Goal: Task Accomplishment & Management: Manage account settings

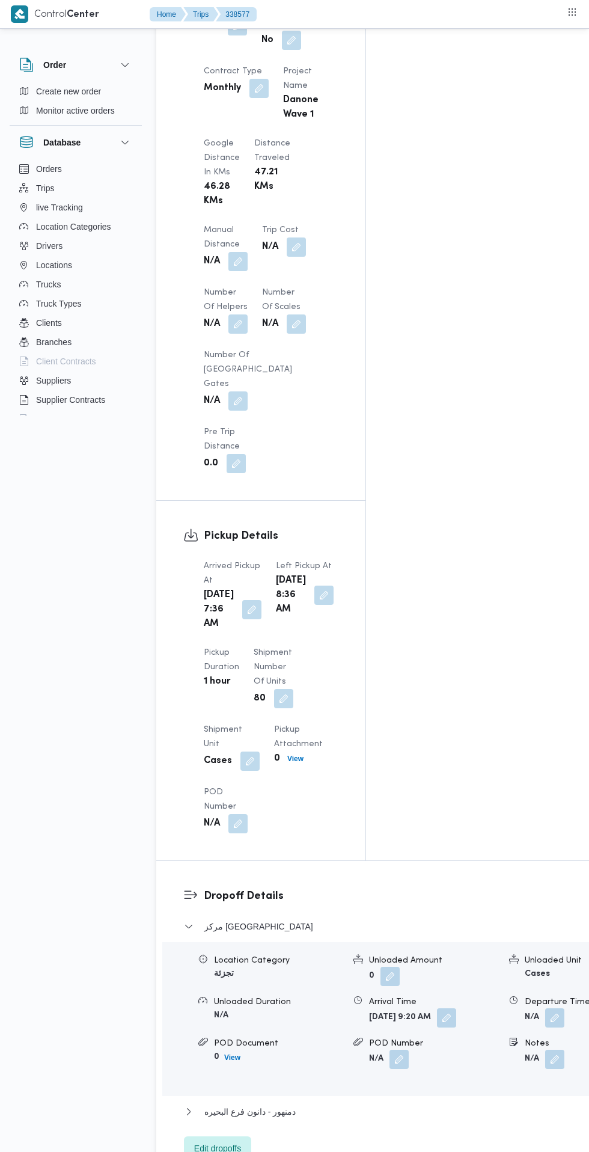
scroll to position [1256, 0]
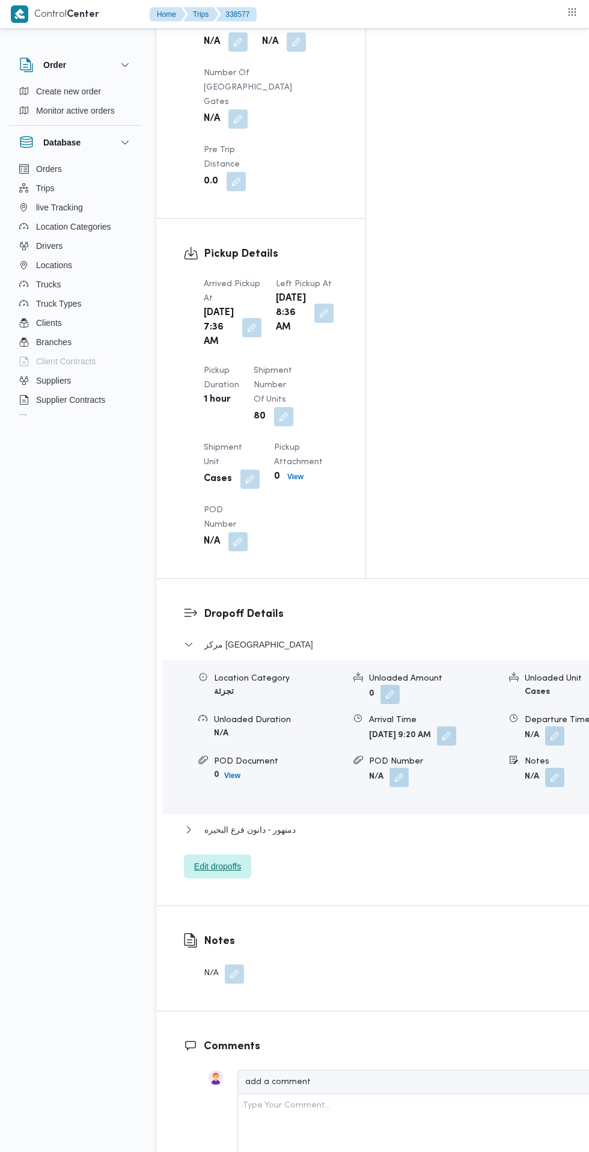
click at [227, 859] on span "Edit dropoffs" at bounding box center [217, 866] width 47 height 14
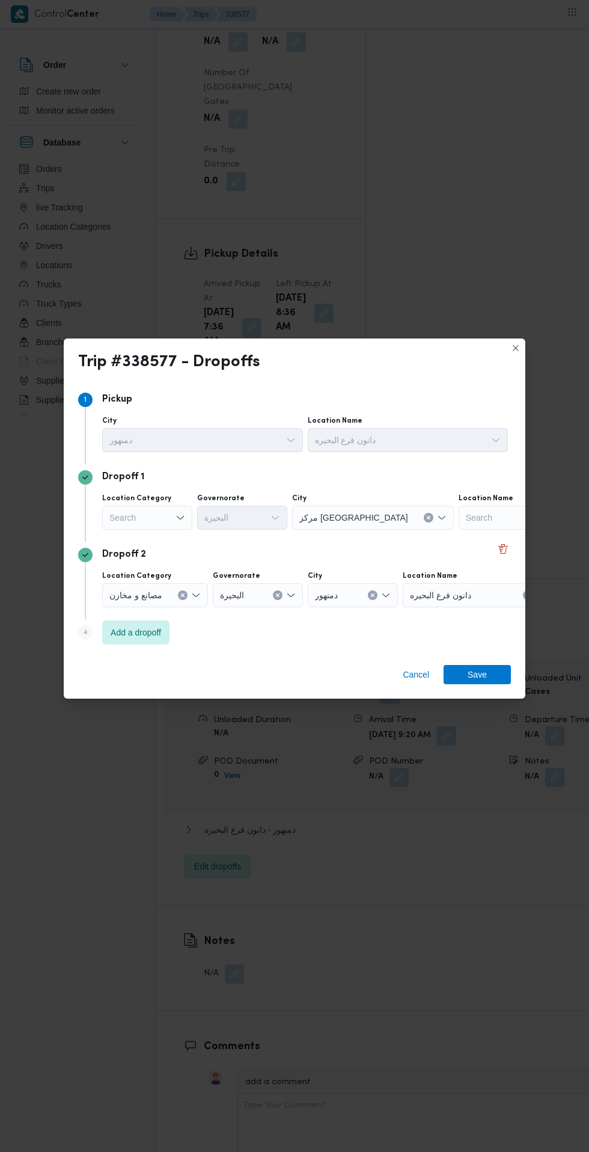
click at [152, 513] on div "Search" at bounding box center [147, 518] width 90 height 24
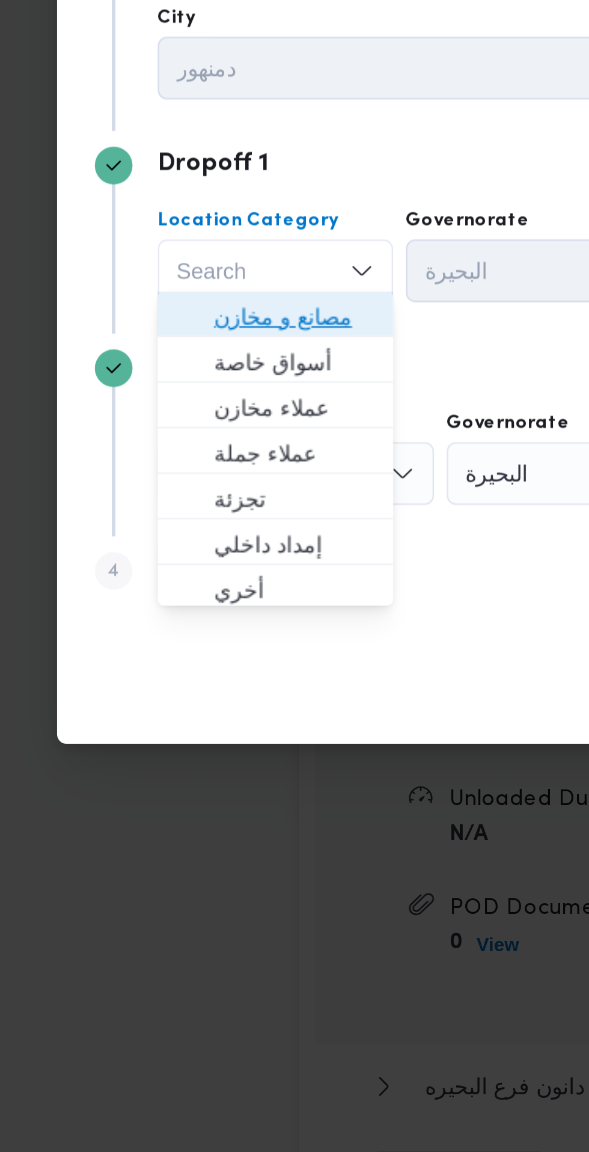
click at [170, 539] on span "مصانع و مخازن" at bounding box center [154, 535] width 61 height 14
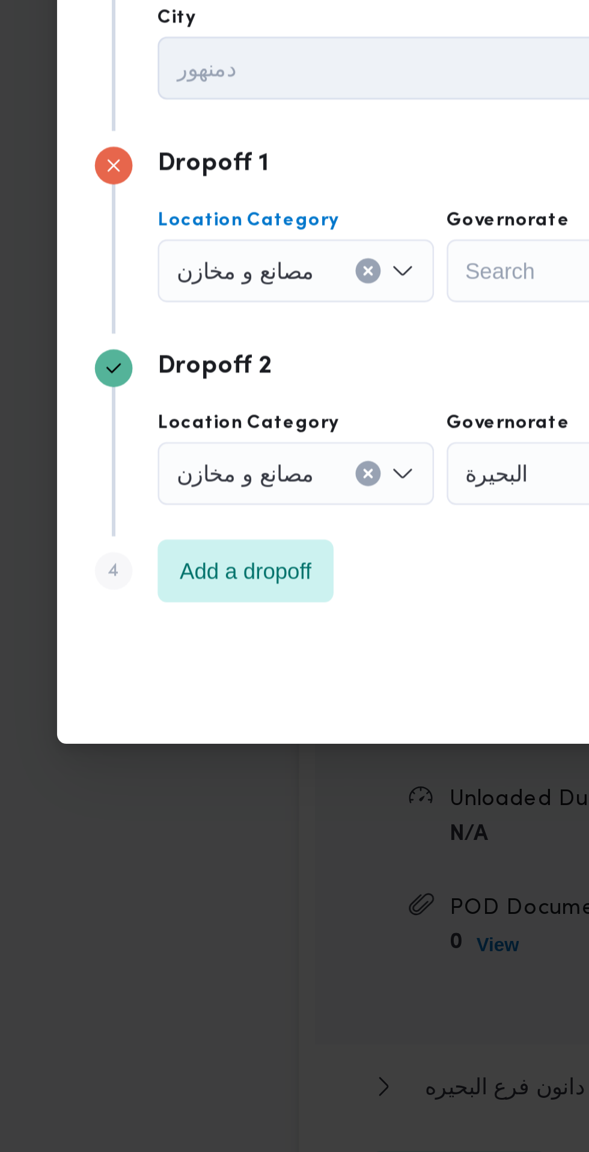
click at [167, 513] on input "Location Category" at bounding box center [167, 518] width 1 height 14
click at [181, 516] on icon "Clear input" at bounding box center [182, 517] width 3 height 3
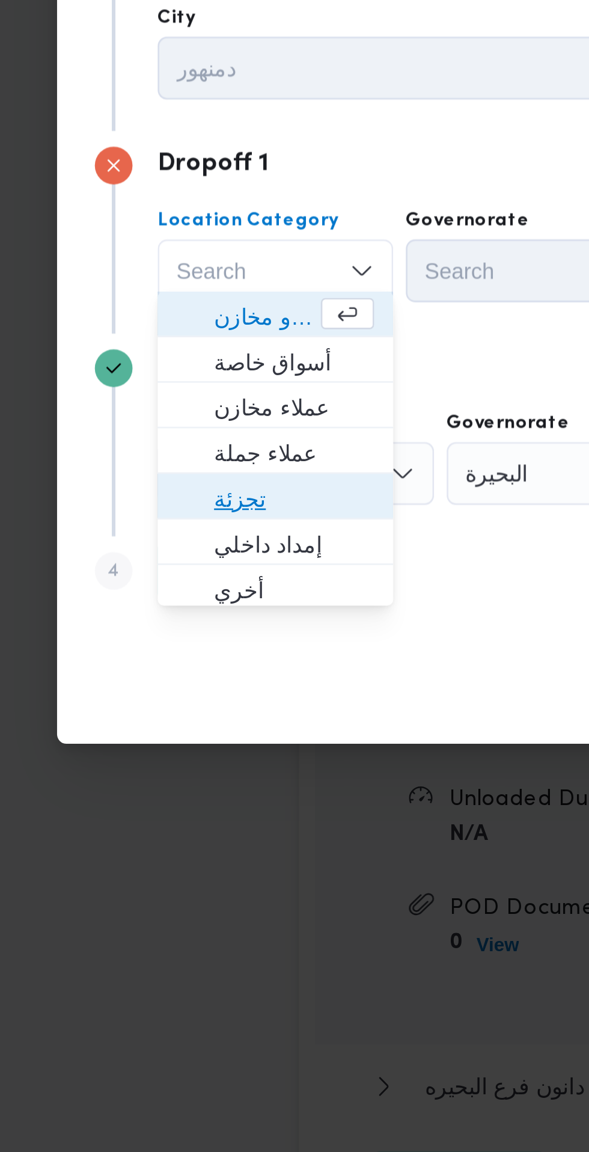
click at [159, 604] on span "تجزئة" at bounding box center [154, 605] width 61 height 14
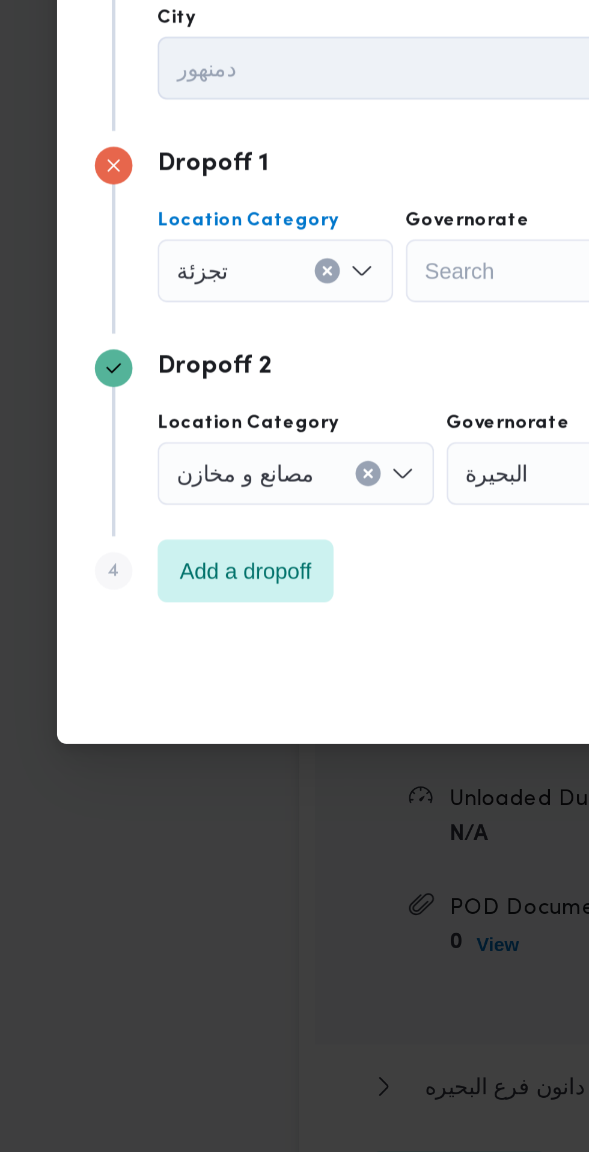
click at [229, 519] on div "Search" at bounding box center [242, 518] width 90 height 24
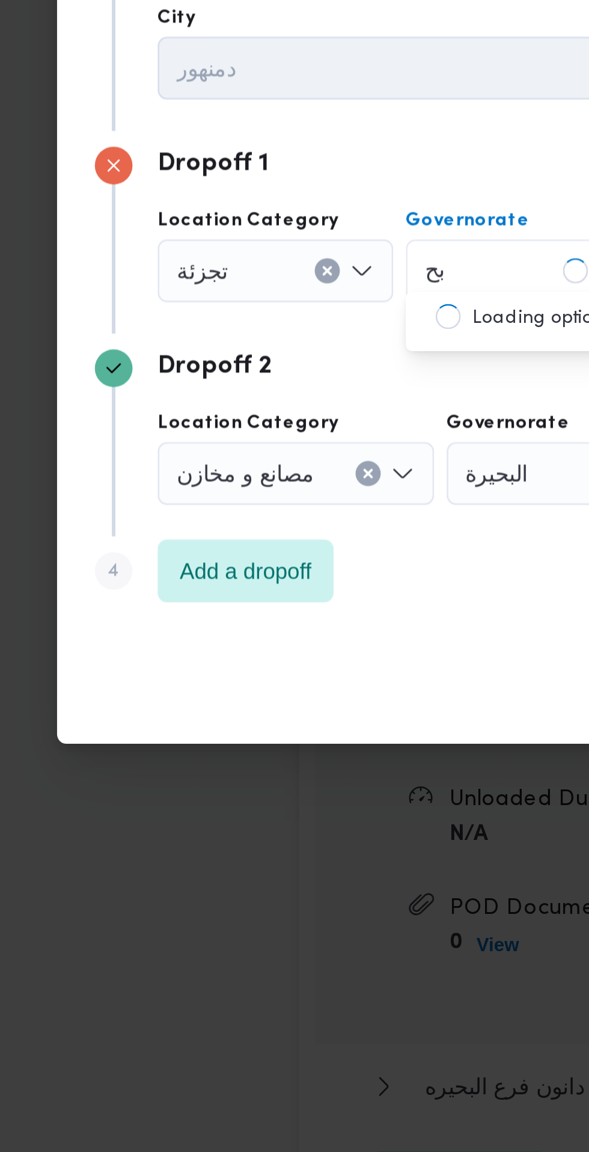
type input "ب"
click at [152, 513] on div "تجزئة" at bounding box center [147, 518] width 90 height 24
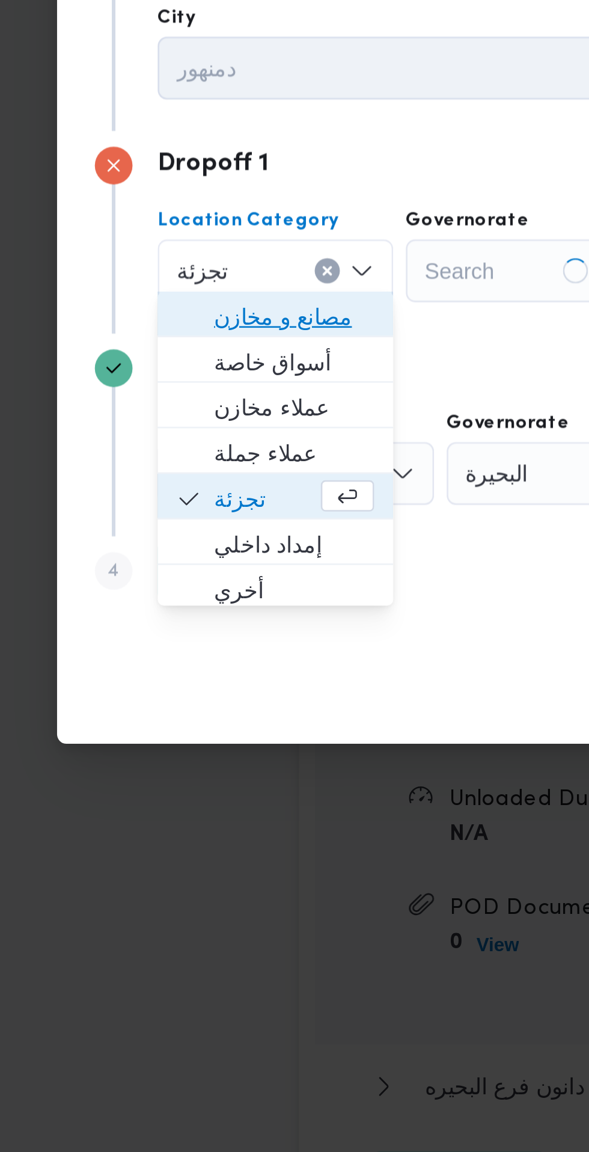
click at [165, 538] on span "مصانع و مخازن" at bounding box center [154, 535] width 61 height 14
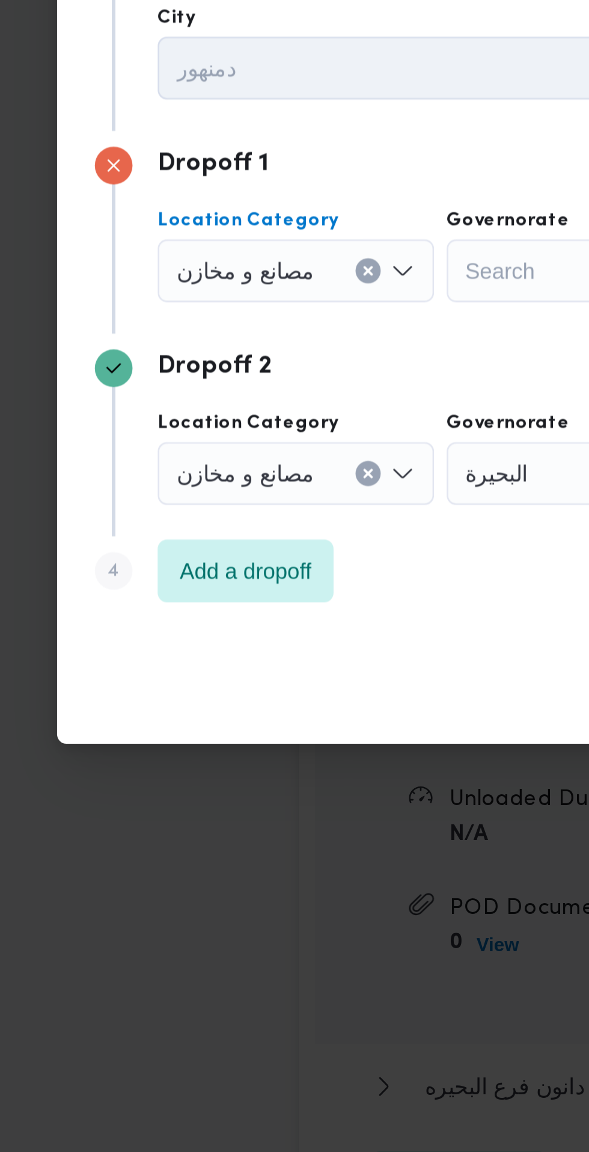
click at [143, 512] on span "مصانع و مخازن" at bounding box center [135, 517] width 53 height 13
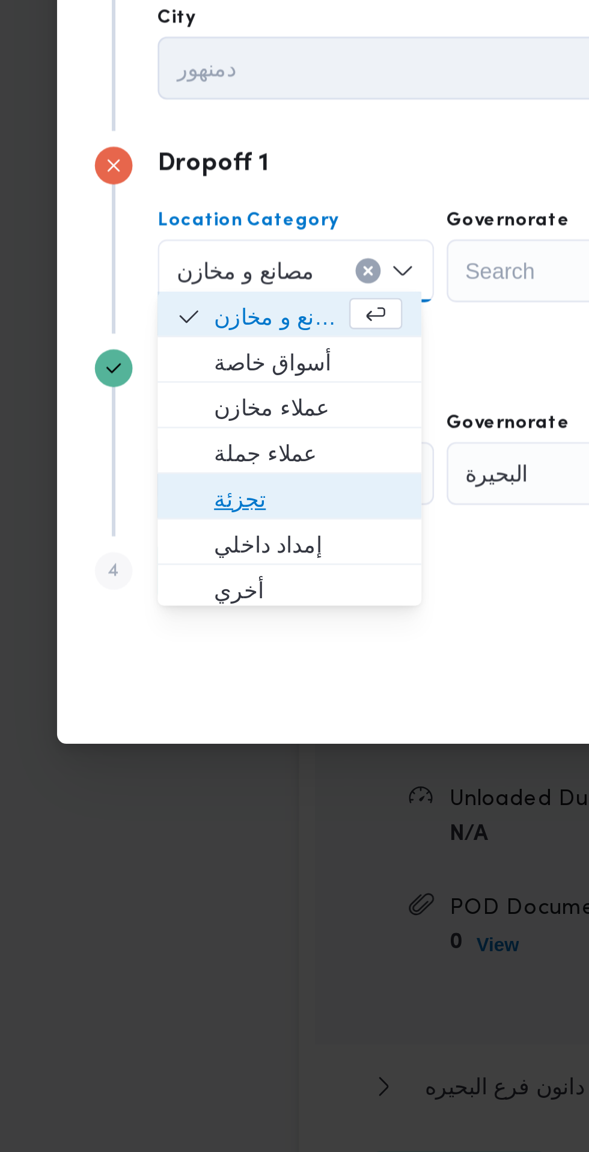
click at [166, 603] on span "تجزئة" at bounding box center [160, 605] width 72 height 14
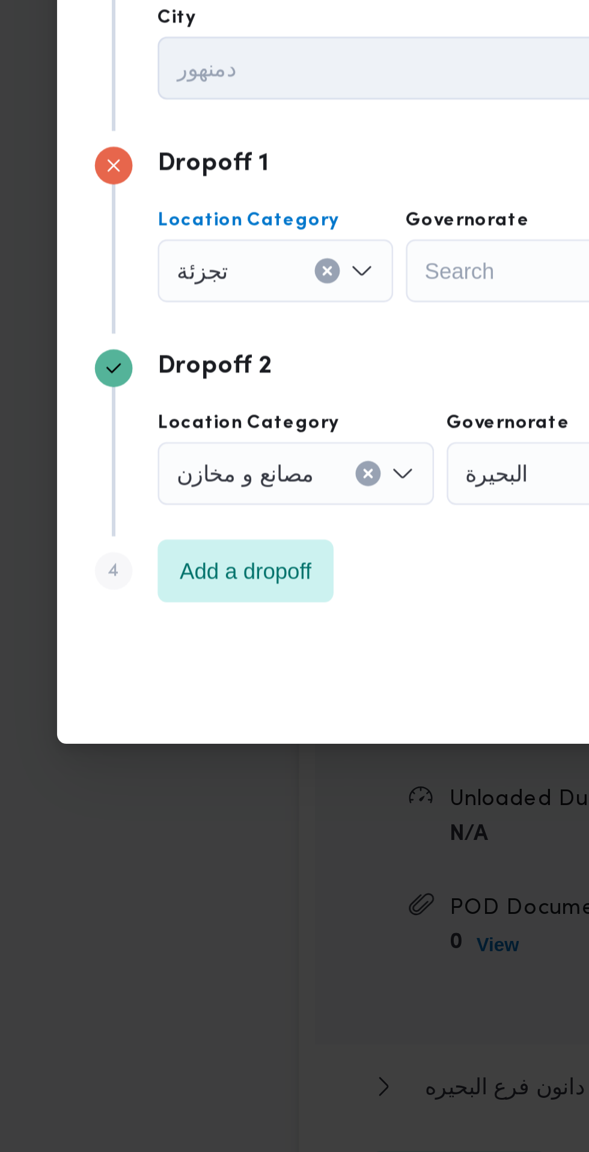
click at [240, 518] on div "Search" at bounding box center [242, 518] width 90 height 24
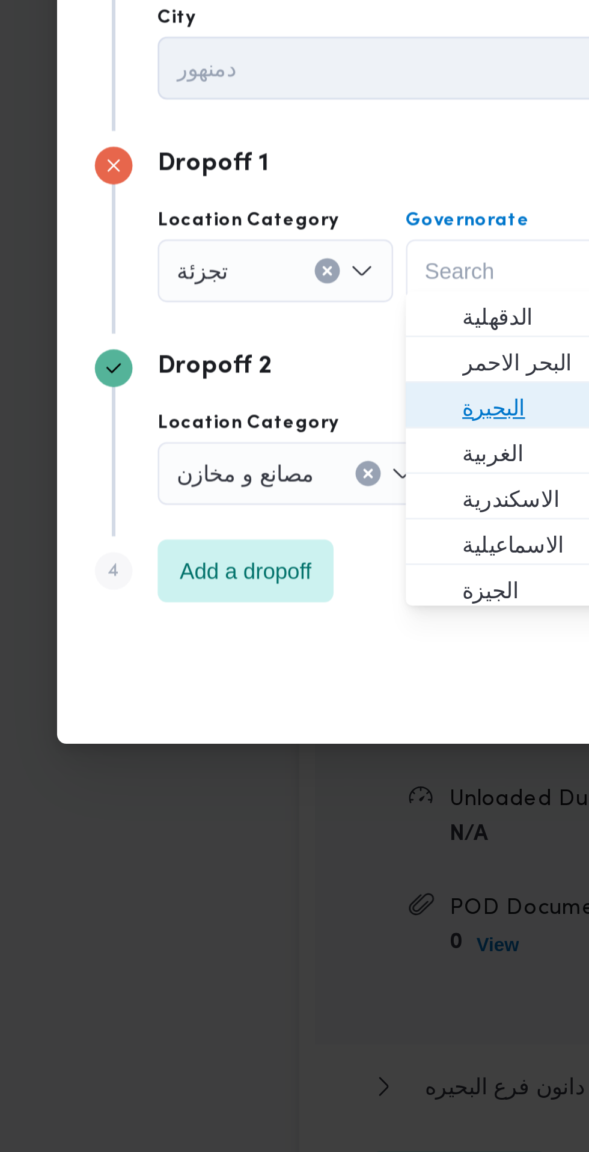
click at [235, 572] on span "البحيرة" at bounding box center [249, 570] width 61 height 14
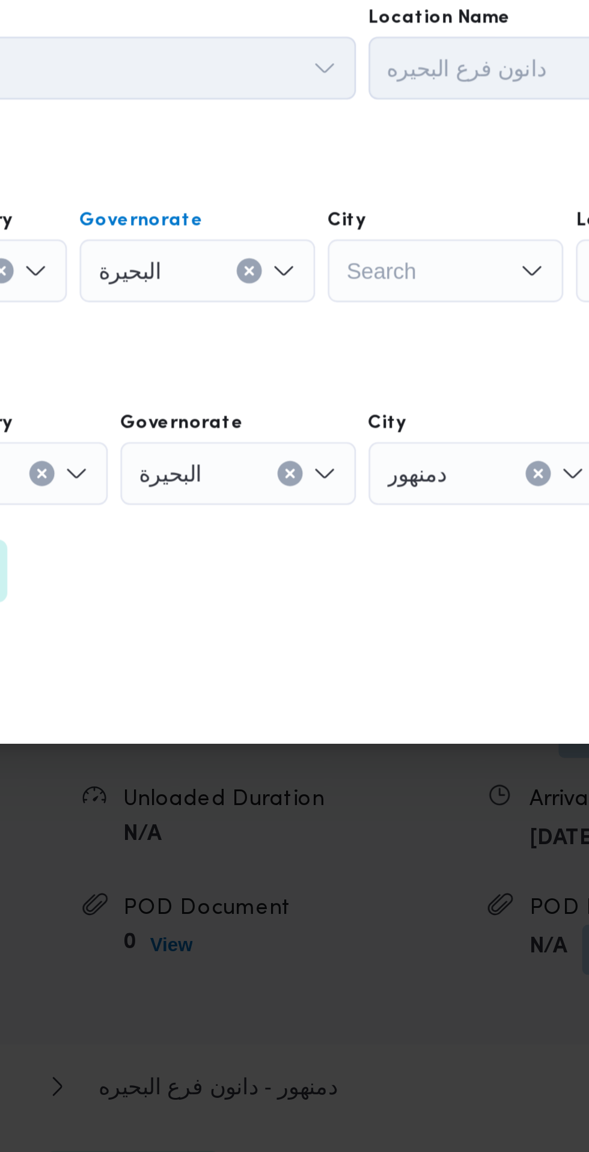
click at [339, 520] on div "Search" at bounding box center [337, 518] width 90 height 24
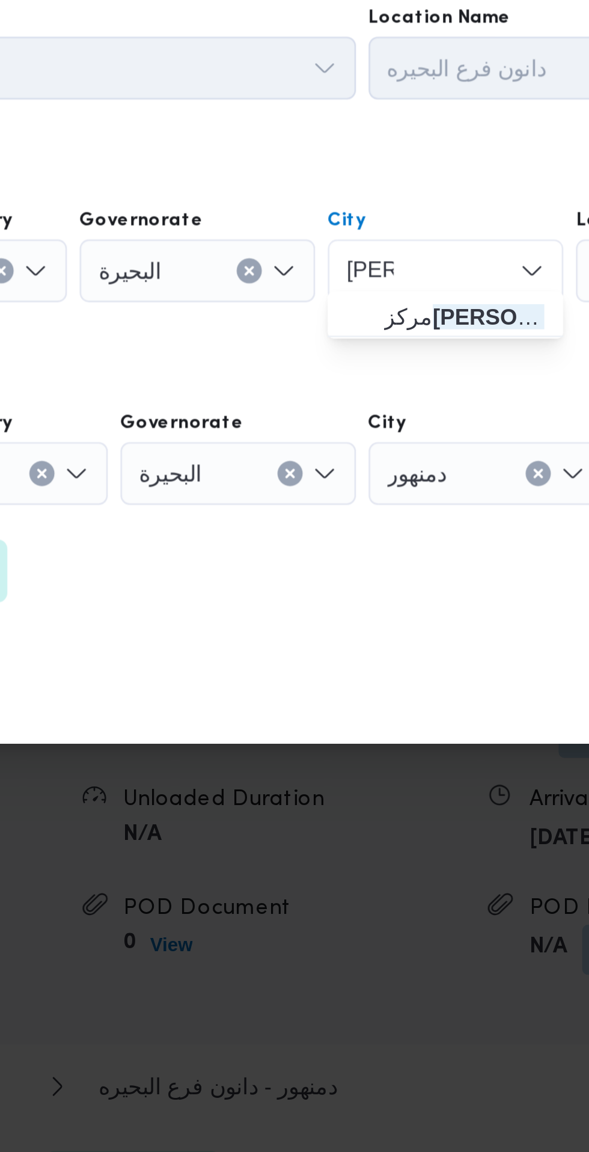
type input "[PERSON_NAME]"
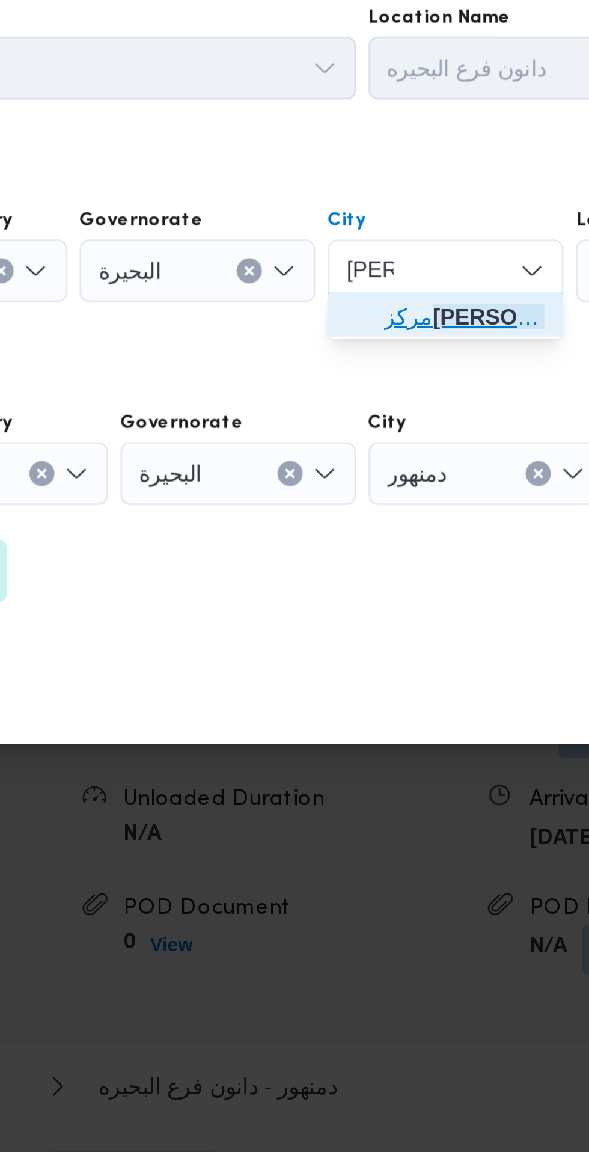
click at [344, 535] on span "مركز رشيد" at bounding box center [344, 535] width 61 height 14
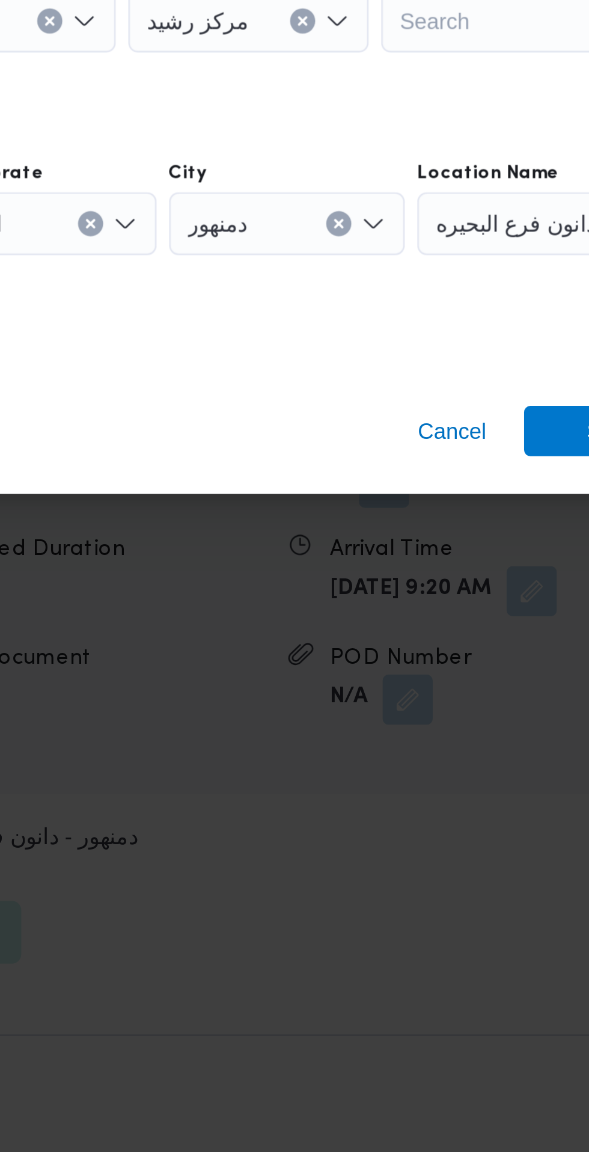
scroll to position [1256, 0]
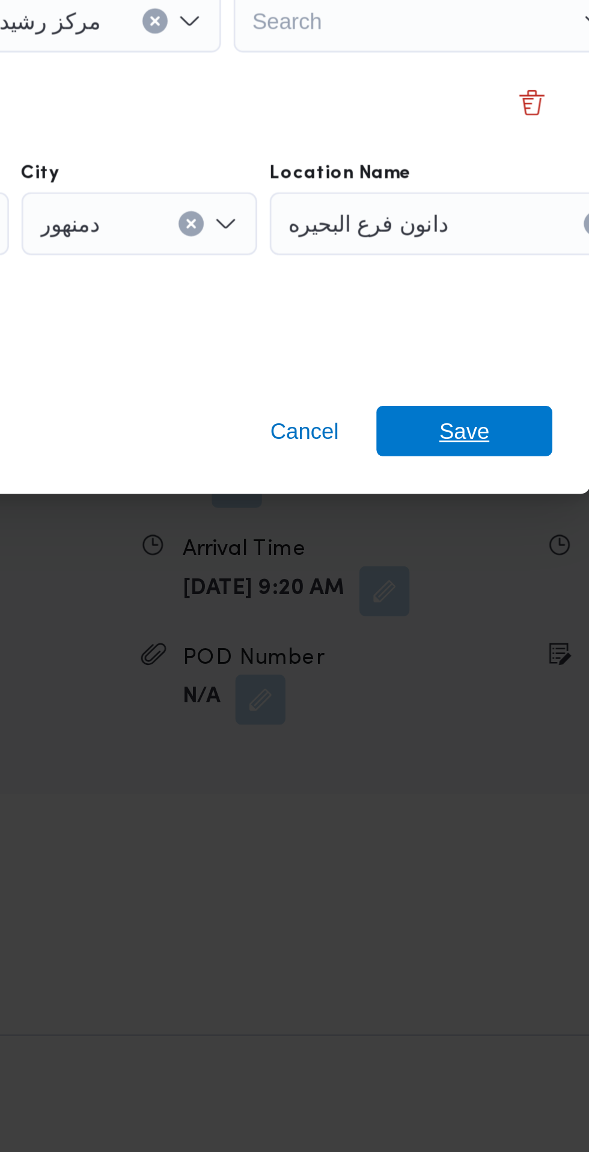
click at [482, 673] on span "Save" at bounding box center [477, 674] width 19 height 19
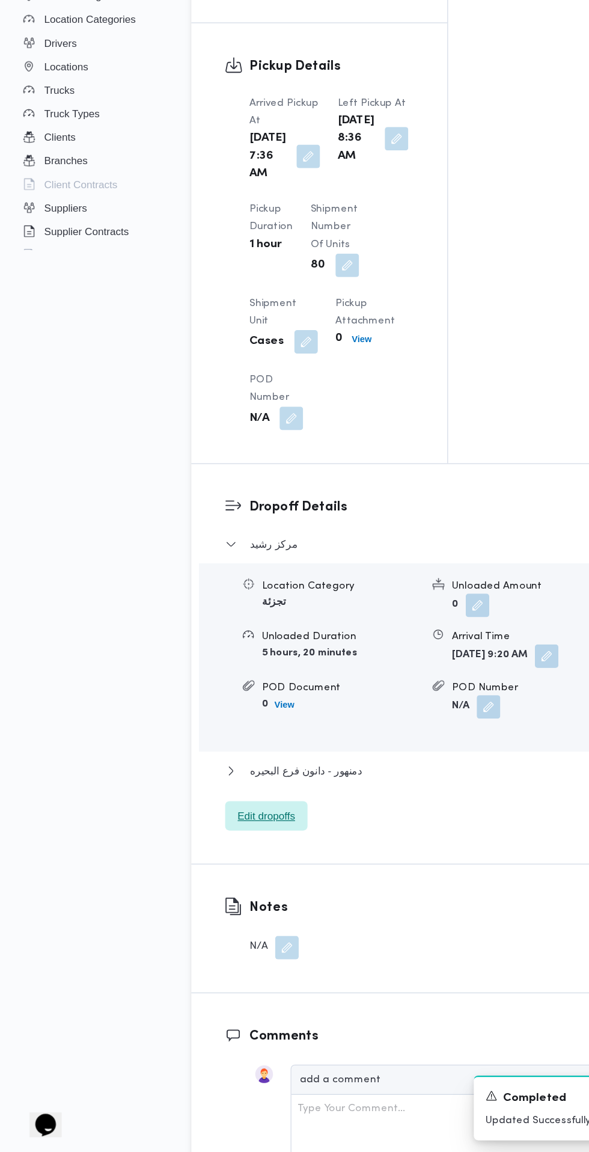
scroll to position [1259, 0]
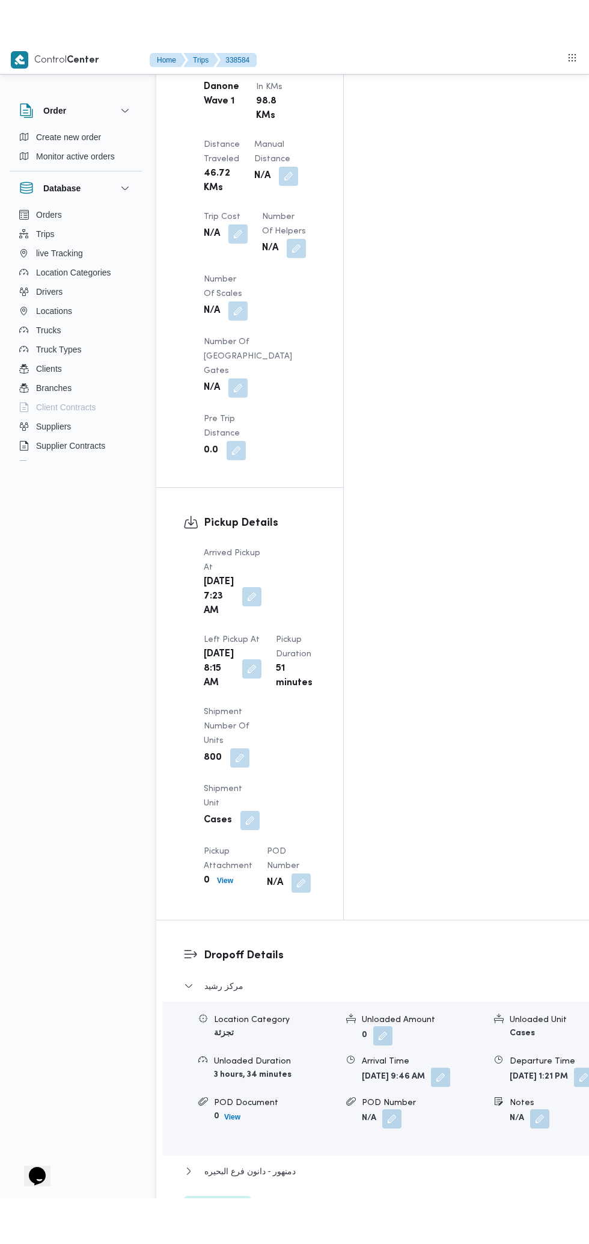
scroll to position [1146, 0]
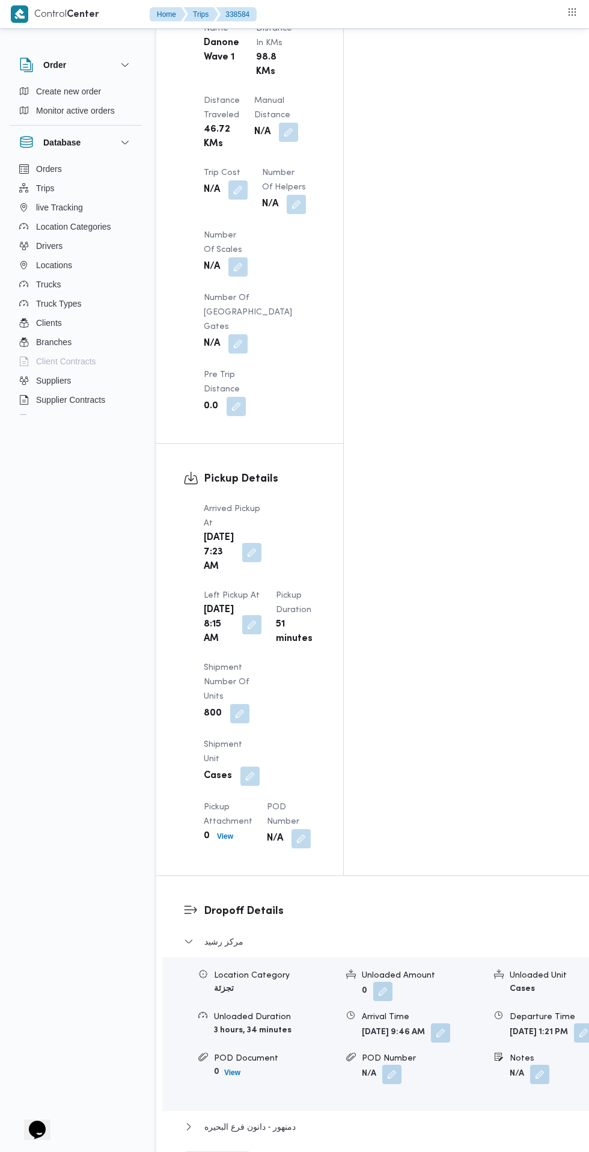
click at [228, 1152] on span "Edit dropoffs" at bounding box center [217, 1163] width 47 height 14
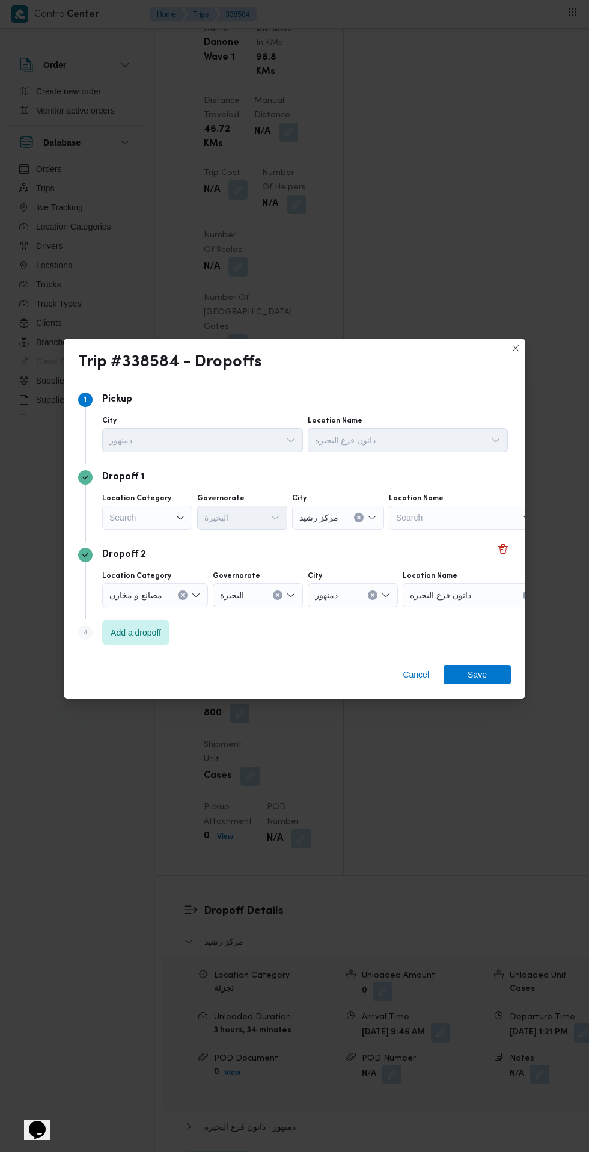
click at [166, 530] on div "Search" at bounding box center [147, 518] width 90 height 24
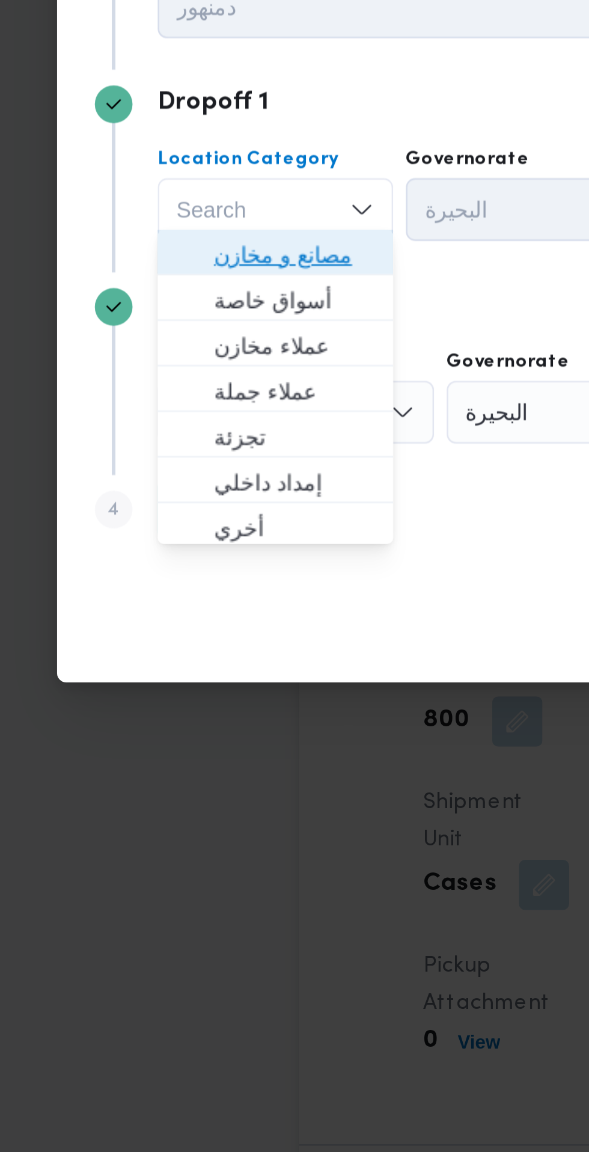
click at [170, 536] on span "مصانع و مخازن" at bounding box center [154, 535] width 61 height 14
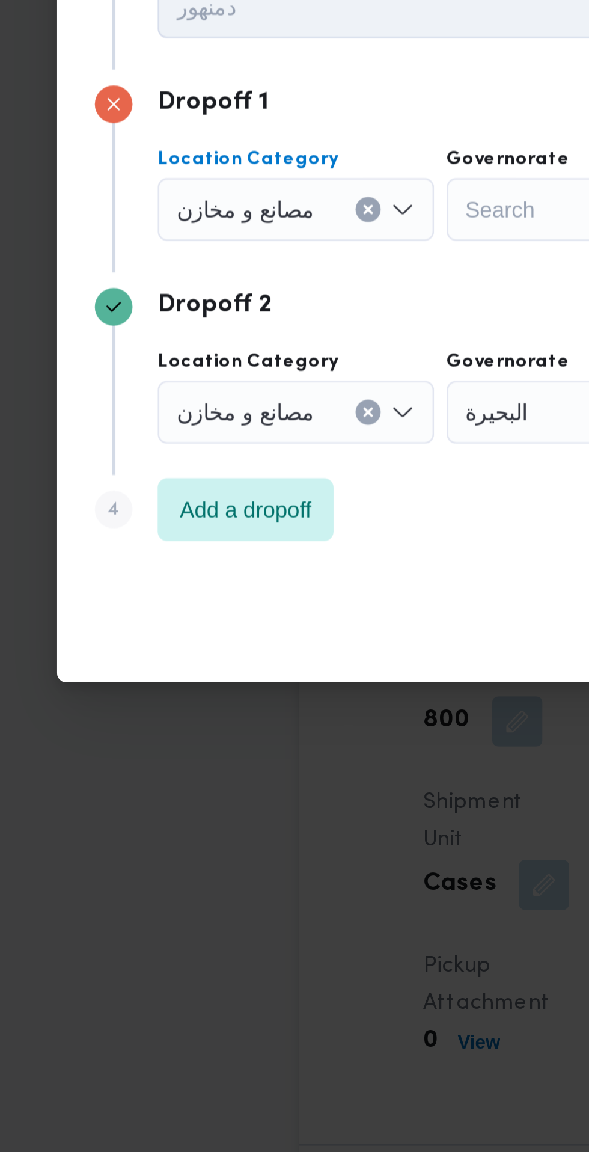
click at [167, 514] on input "Location Category" at bounding box center [167, 518] width 1 height 14
click at [182, 514] on button "Clear input" at bounding box center [183, 518] width 10 height 10
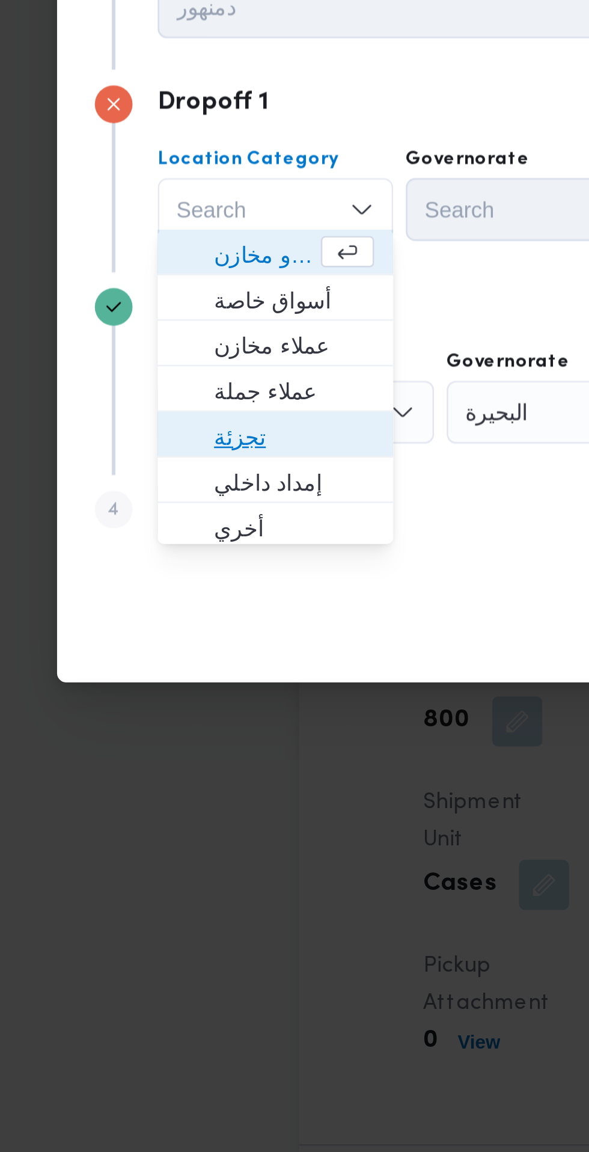
click at [153, 604] on span "تجزئة" at bounding box center [154, 605] width 61 height 14
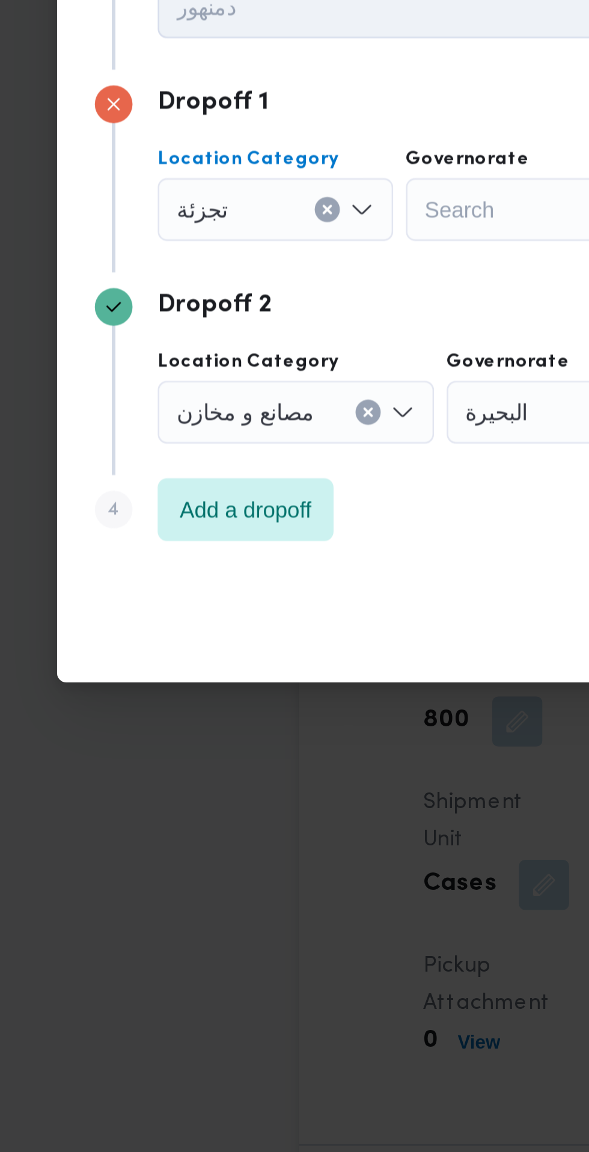
click at [205, 514] on input "Governorate" at bounding box center [204, 518] width 1 height 14
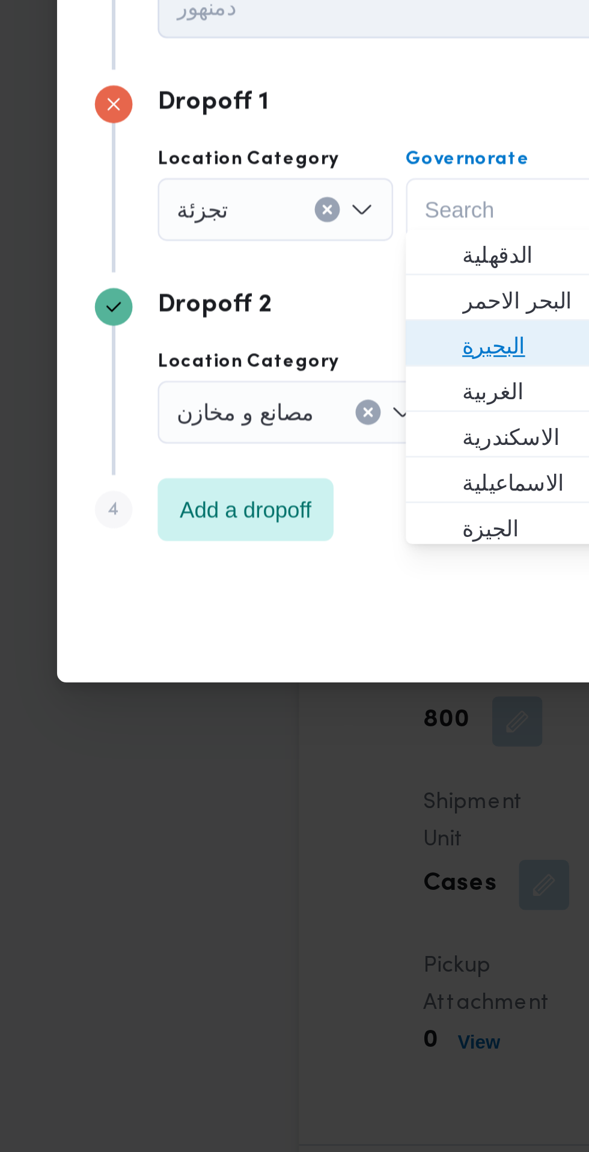
click at [240, 572] on span "البحيرة" at bounding box center [249, 570] width 61 height 14
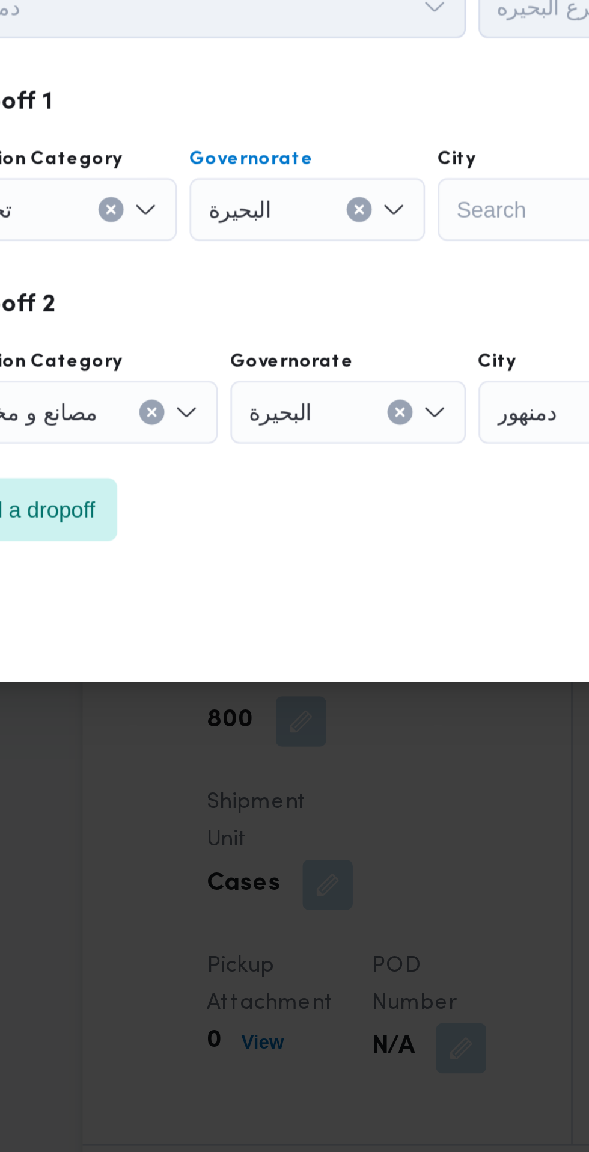
click at [300, 513] on input "City" at bounding box center [299, 518] width 1 height 14
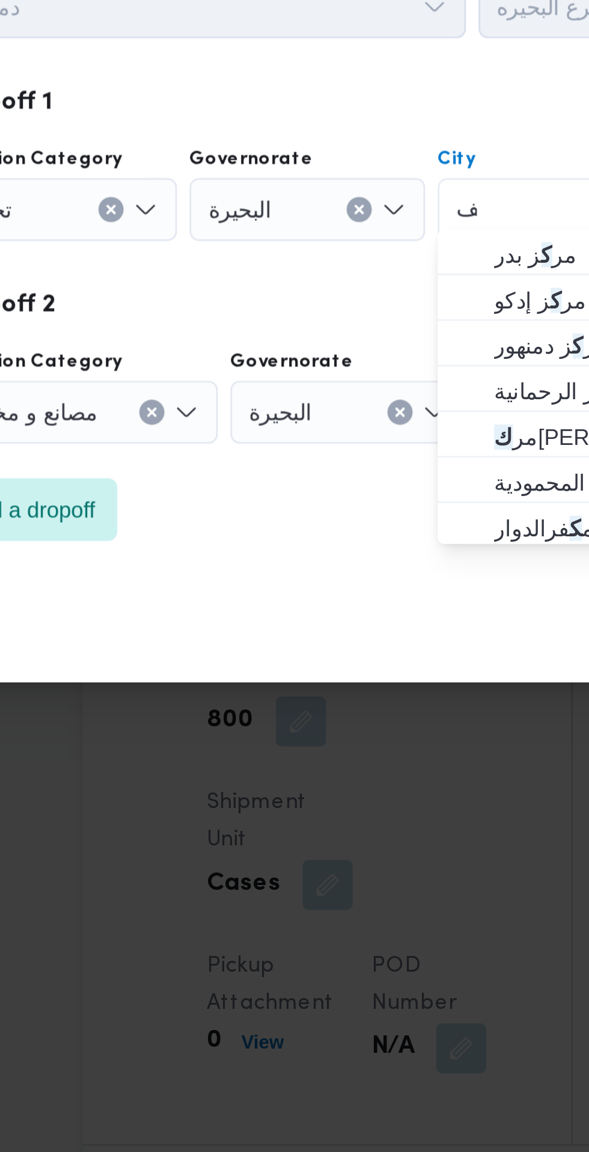
scroll to position [0, 0]
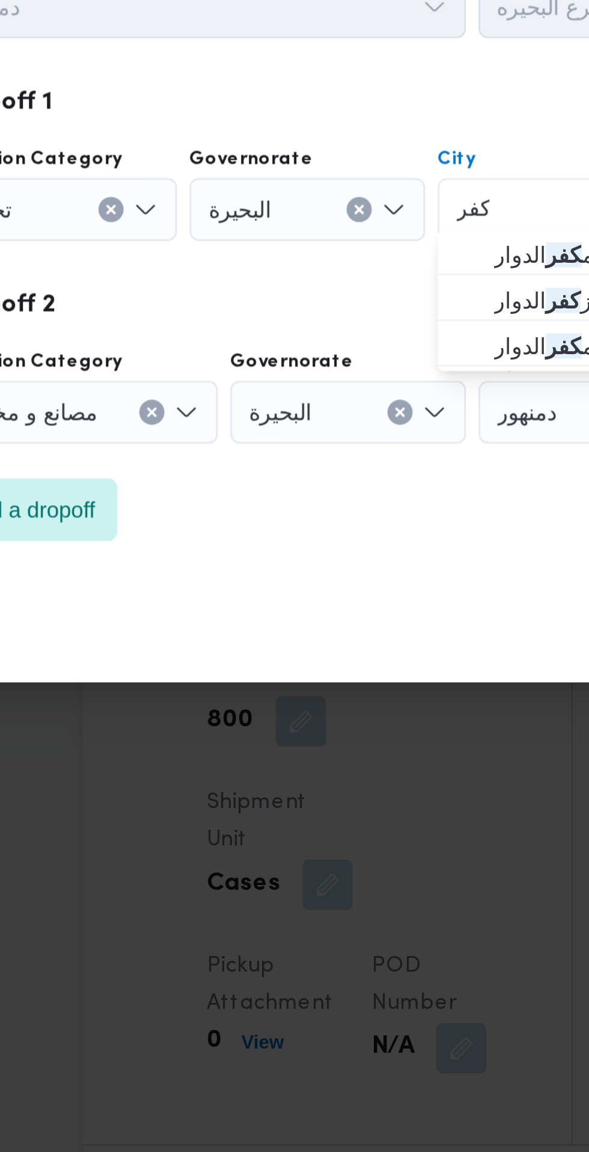
type input "كفر"
click at [331, 536] on span "قسم كفر الدوار" at bounding box center [344, 535] width 61 height 14
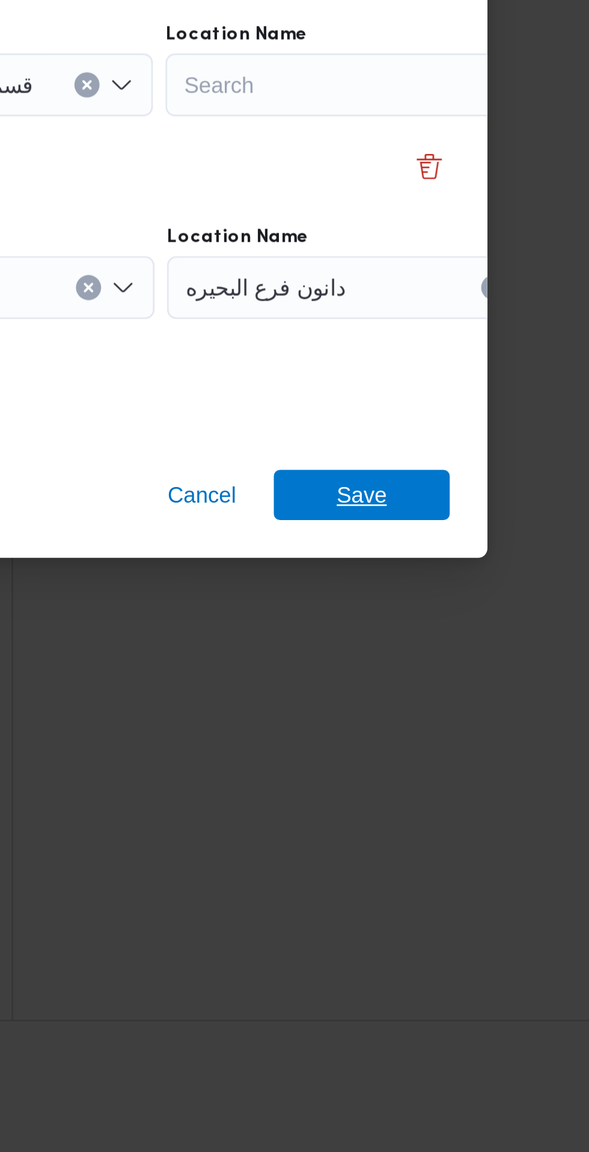
click at [491, 668] on span "Save" at bounding box center [477, 674] width 67 height 19
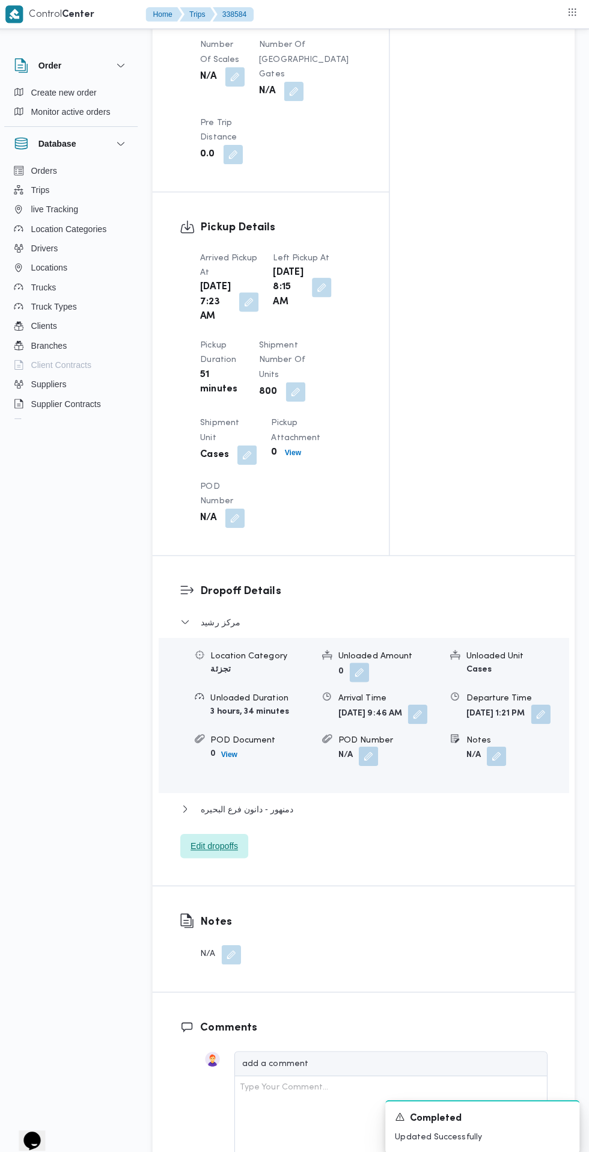
scroll to position [1144, 0]
